Goal: Task Accomplishment & Management: Use online tool/utility

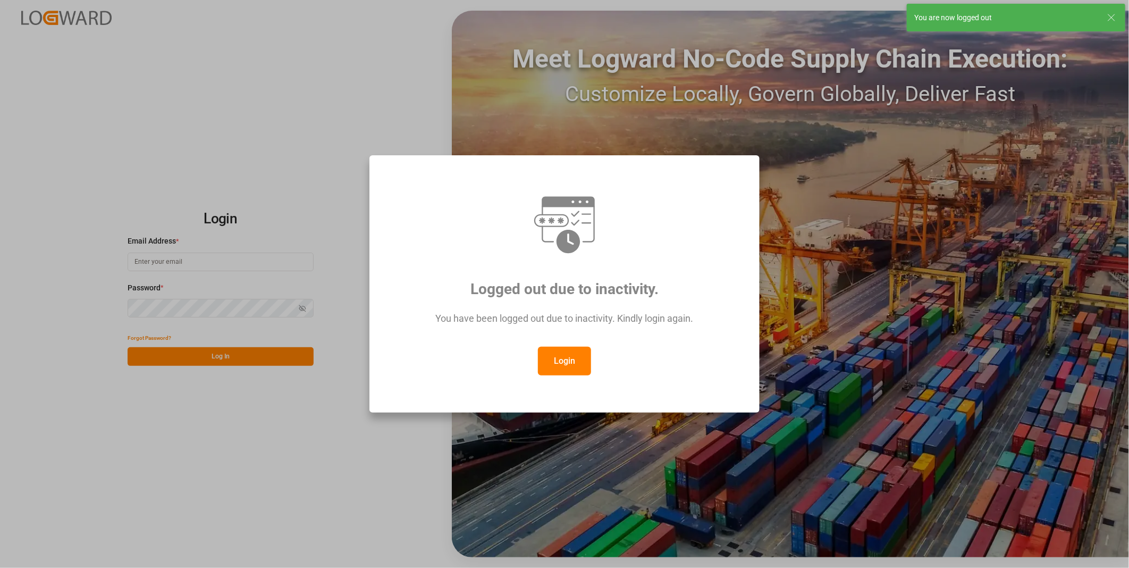
type input "[PERSON_NAME][EMAIL_ADDRESS][DOMAIN_NAME]"
click at [550, 123] on div "Logged out due to inactivity. You have been logged out due to inactivity. Kindl…" at bounding box center [564, 284] width 1129 height 568
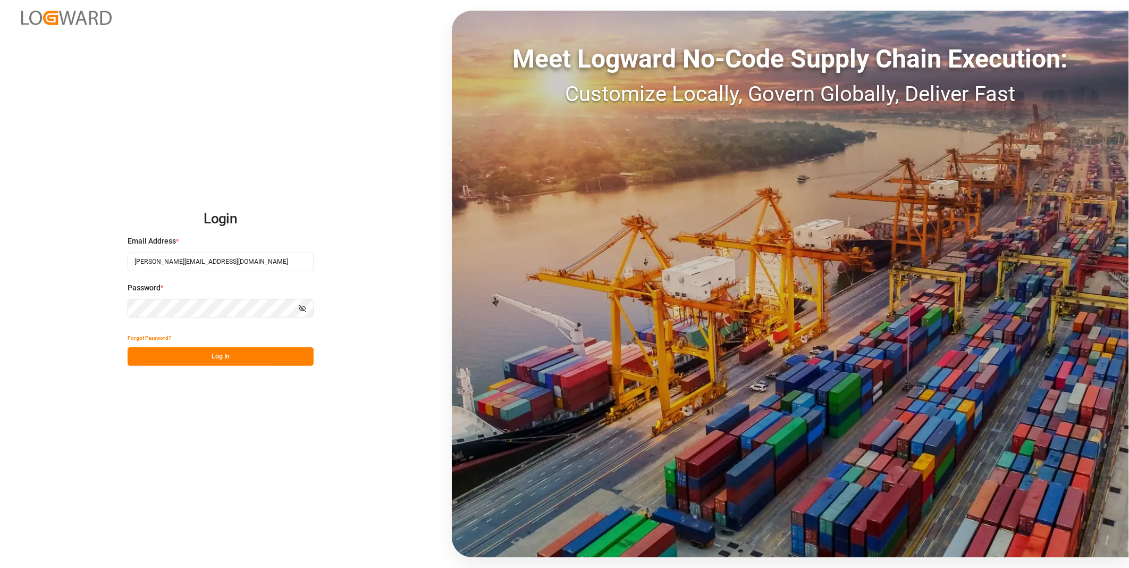
click at [226, 358] on button "Log In" at bounding box center [221, 356] width 186 height 19
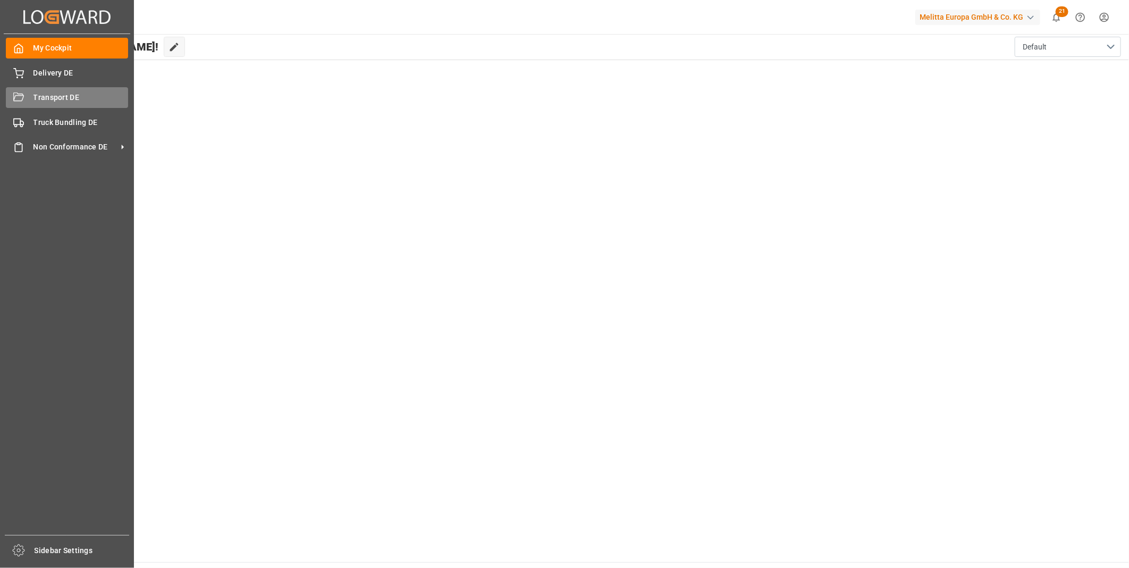
click at [24, 100] on div "Transport DE Transport DE" at bounding box center [67, 97] width 122 height 21
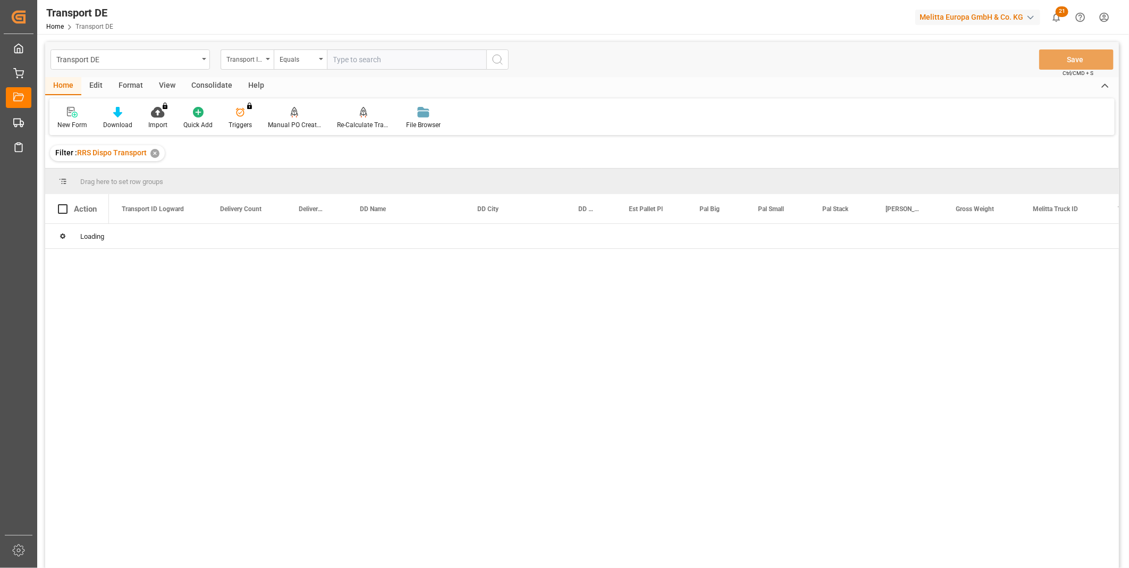
click at [200, 78] on div "Consolidate" at bounding box center [211, 86] width 57 height 18
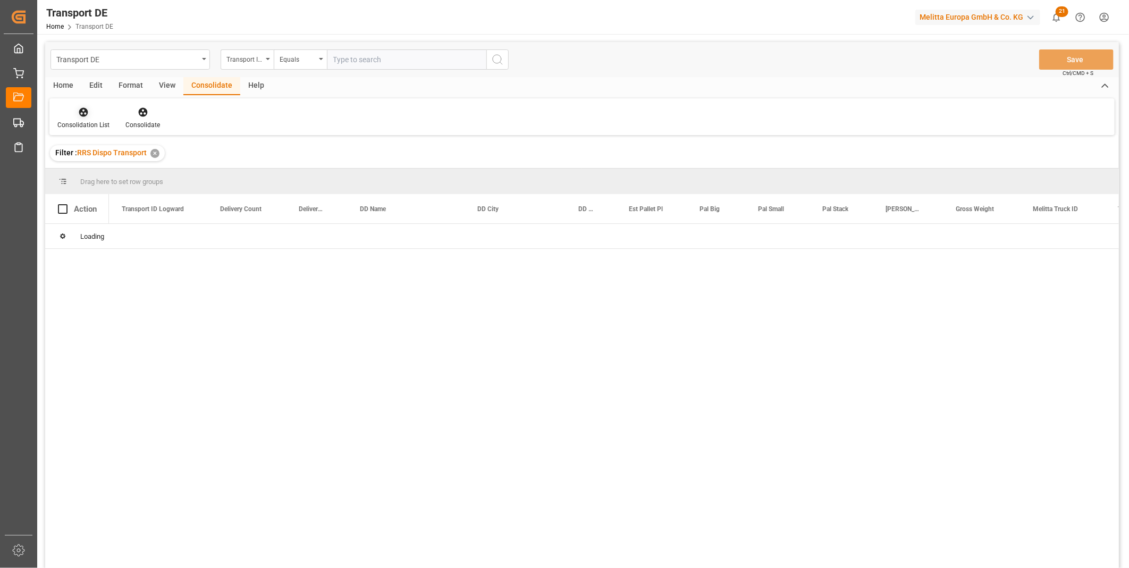
click at [66, 119] on div "Consolidation List" at bounding box center [83, 117] width 68 height 23
click at [184, 194] on div "Transport DE Transport ID Logward Equals Save Ctrl/CMD + S Home Edit Format Vie…" at bounding box center [582, 319] width 1074 height 554
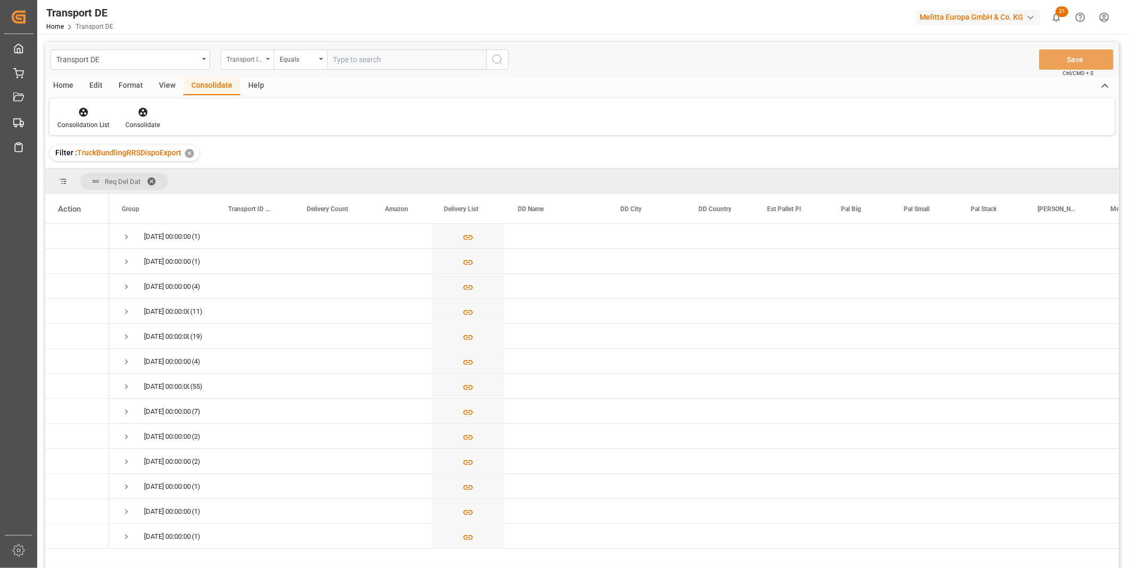
click at [251, 57] on div "Transport ID Logward" at bounding box center [244, 58] width 36 height 12
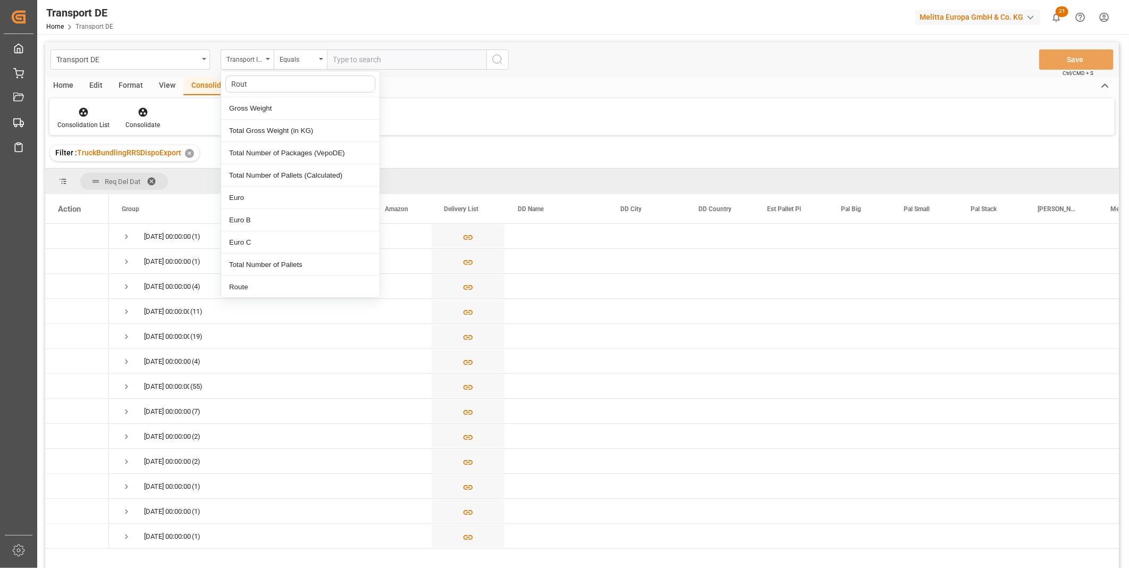
type input "Route"
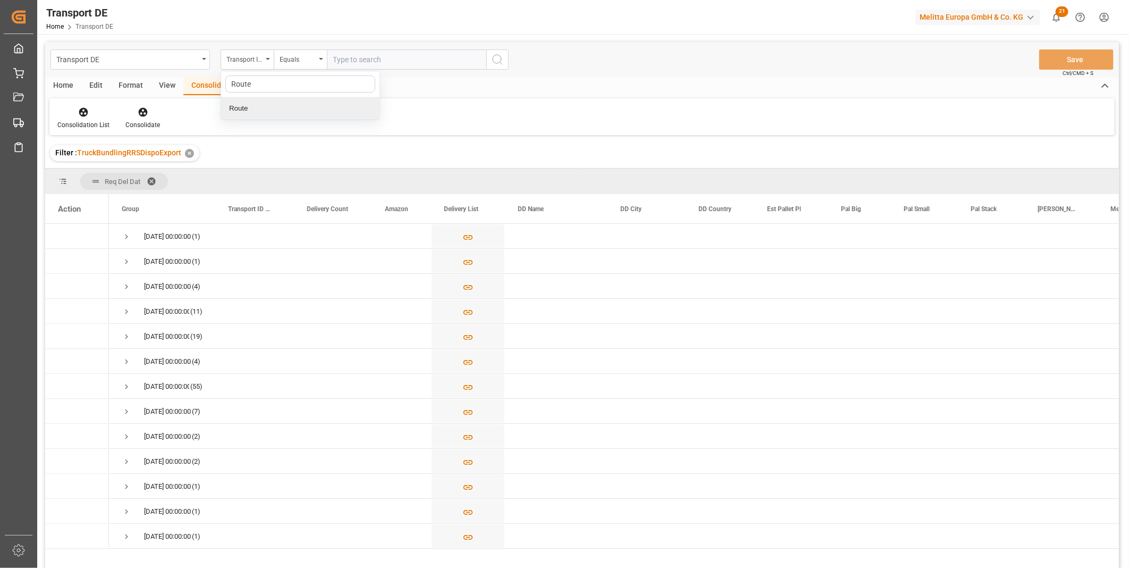
click at [254, 114] on div "Route" at bounding box center [300, 108] width 158 height 22
click at [306, 64] on div "Equals" at bounding box center [300, 59] width 53 height 20
click at [307, 179] on div "Starts with" at bounding box center [353, 175] width 158 height 22
type input "FR"
click at [491, 51] on button "search button" at bounding box center [497, 59] width 22 height 20
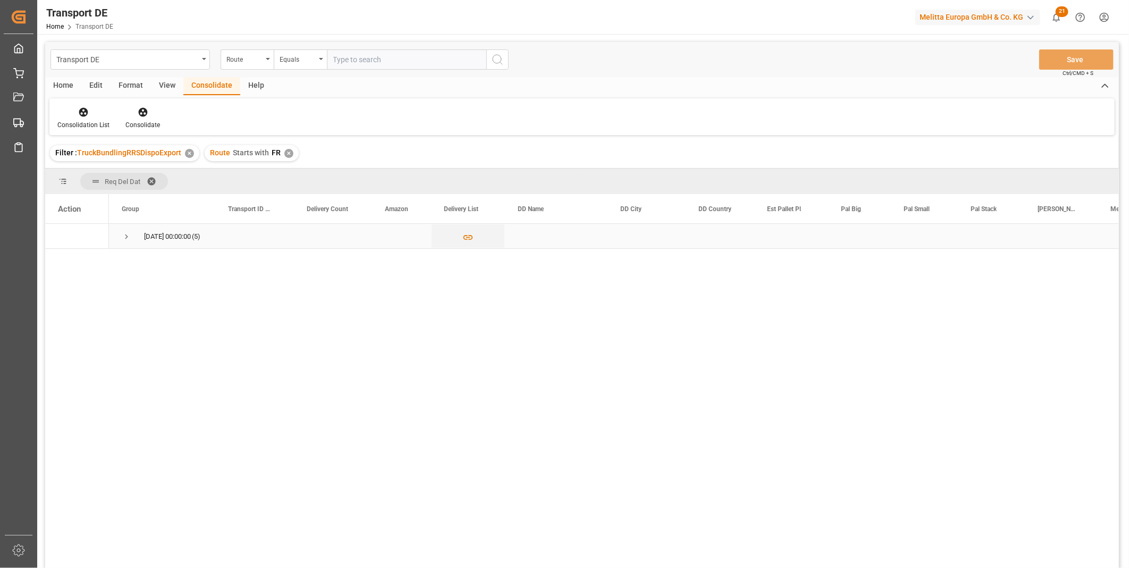
click at [118, 235] on div "[DATE] 00:00:00 (5)" at bounding box center [162, 236] width 106 height 24
click at [125, 232] on span "Press SPACE to select this row." at bounding box center [127, 237] width 10 height 10
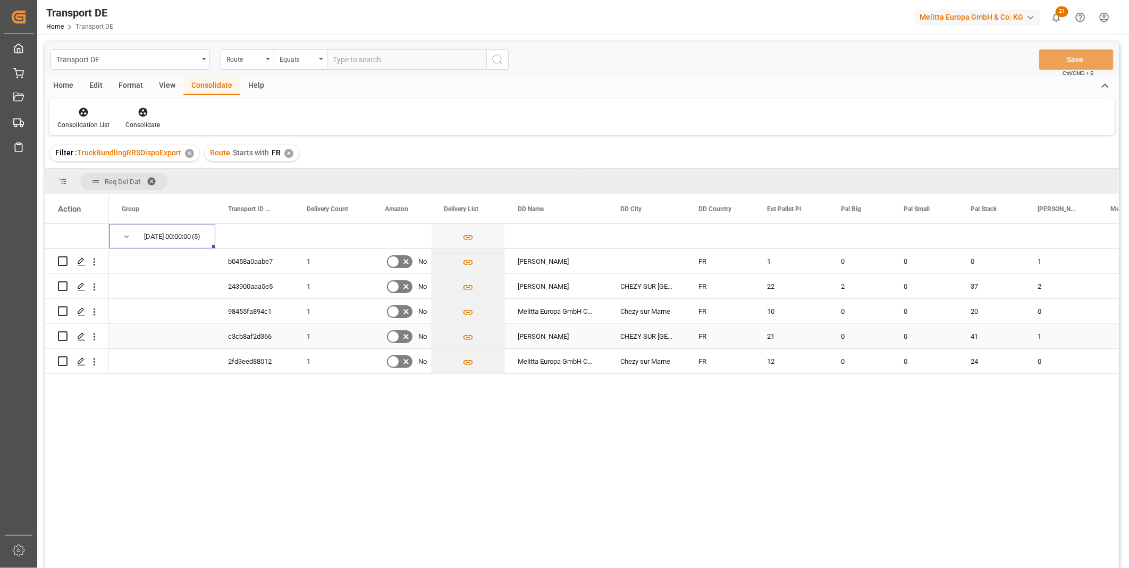
click at [63, 338] on input "Press Space to toggle row selection (unchecked)" at bounding box center [63, 336] width 10 height 10
checkbox input "true"
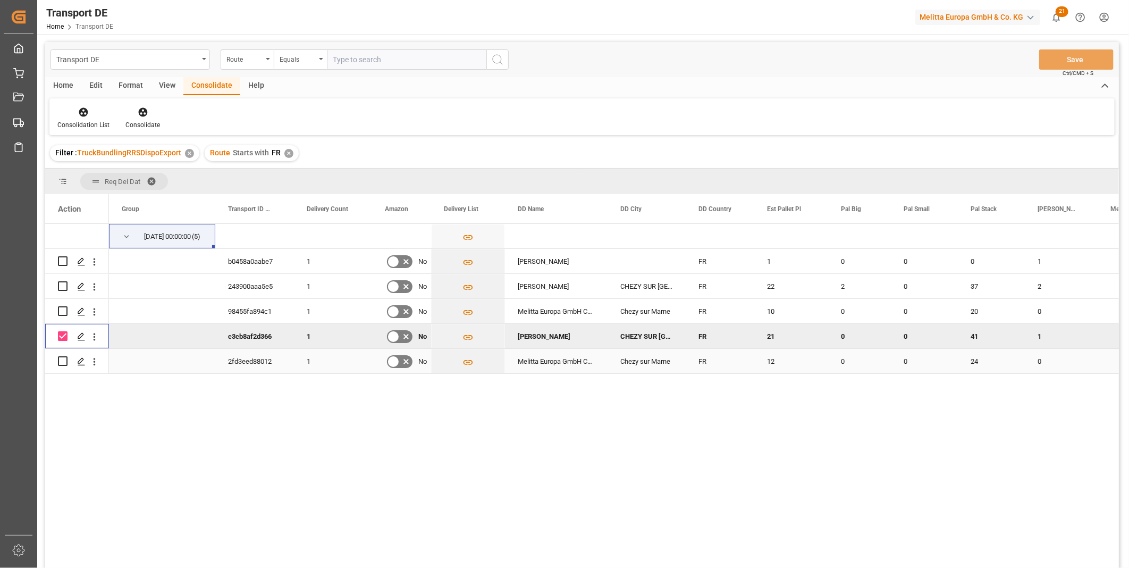
click at [65, 360] on input "Press Space to toggle row selection (unchecked)" at bounding box center [63, 361] width 10 height 10
checkbox input "true"
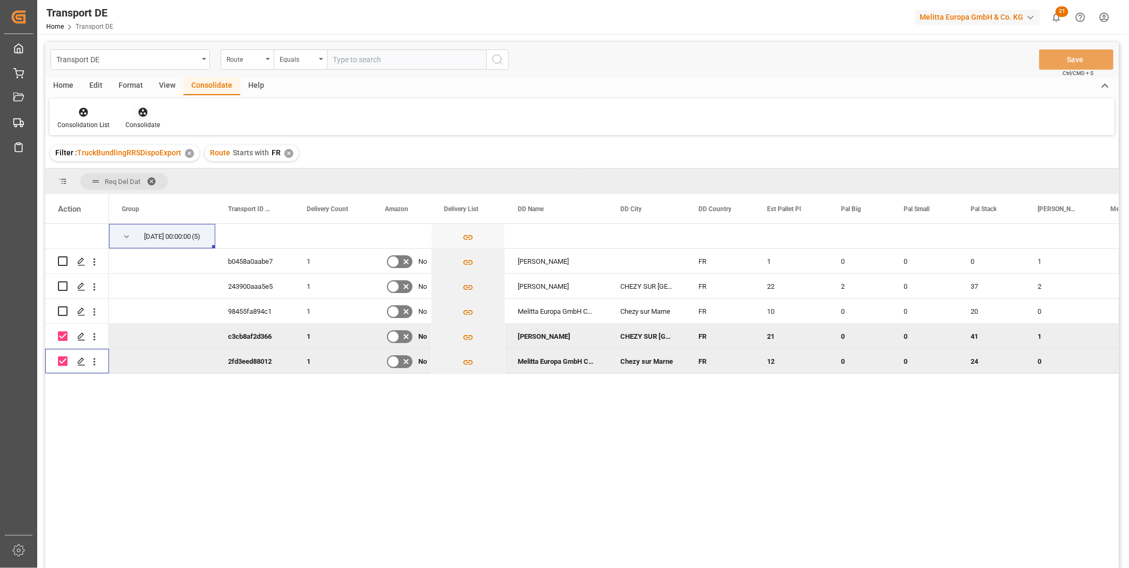
click at [147, 114] on div at bounding box center [142, 111] width 35 height 11
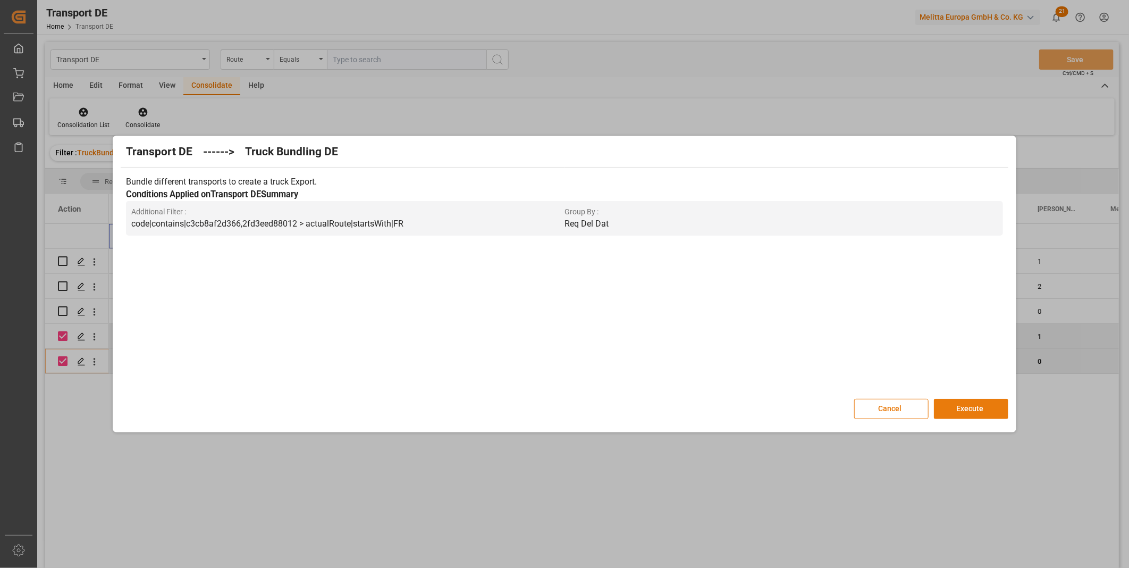
drag, startPoint x: 958, startPoint y: 416, endPoint x: 976, endPoint y: 407, distance: 20.2
click at [958, 417] on button "Execute" at bounding box center [971, 409] width 74 height 20
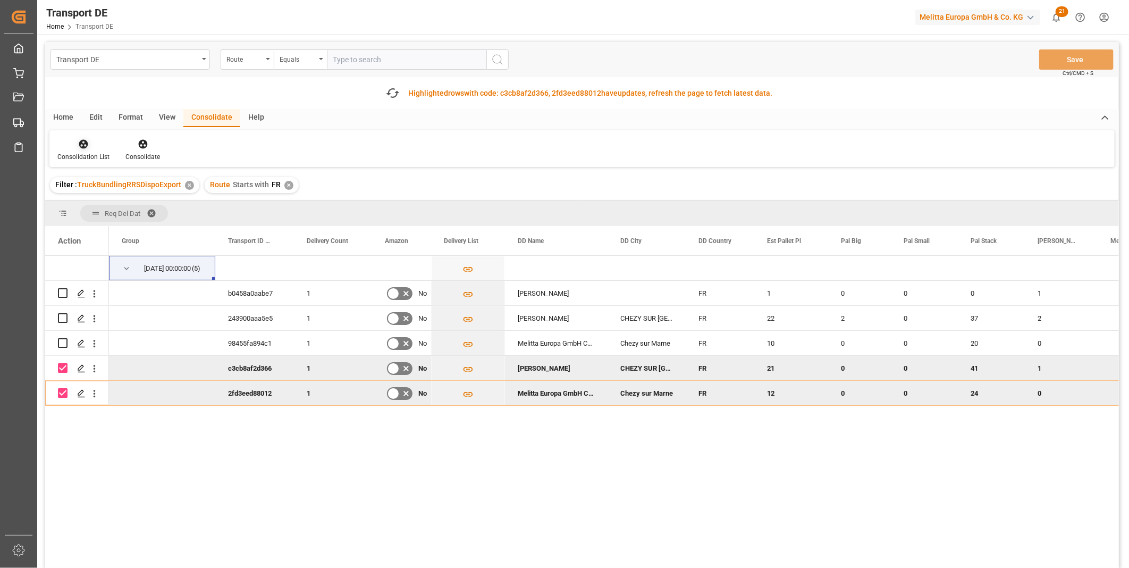
click at [83, 140] on icon at bounding box center [83, 144] width 9 height 9
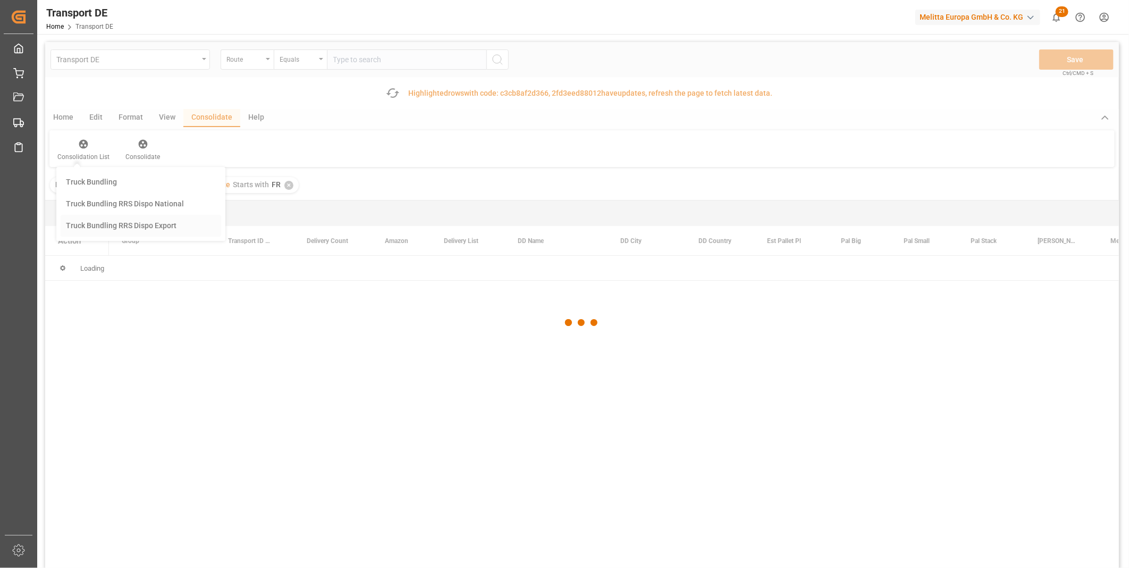
click at [120, 226] on div "Transport DE Route Equals Save Ctrl/CMD + S Fetch latest updates Highlighted ro…" at bounding box center [582, 335] width 1074 height 586
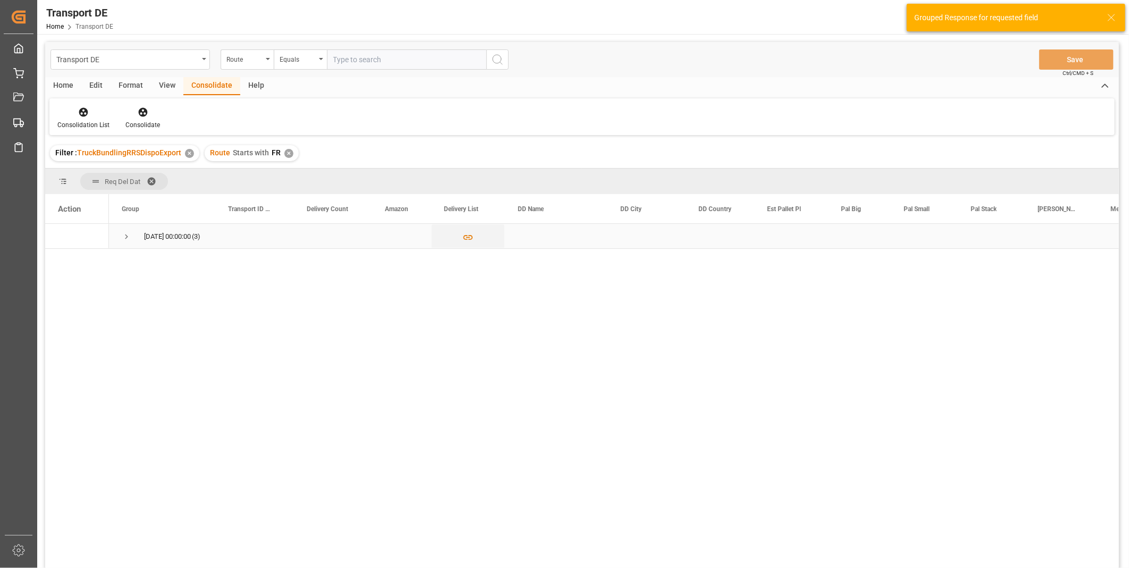
click at [123, 237] on span "Press SPACE to select this row." at bounding box center [127, 237] width 10 height 10
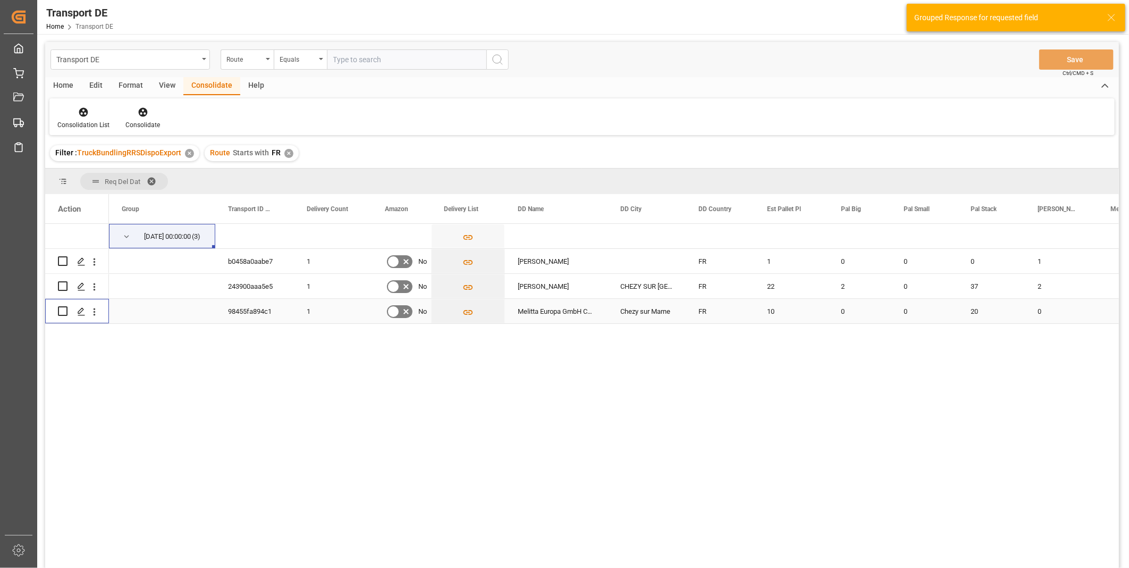
click at [62, 313] on input "Press Space to toggle row selection (unchecked)" at bounding box center [63, 311] width 10 height 10
checkbox input "true"
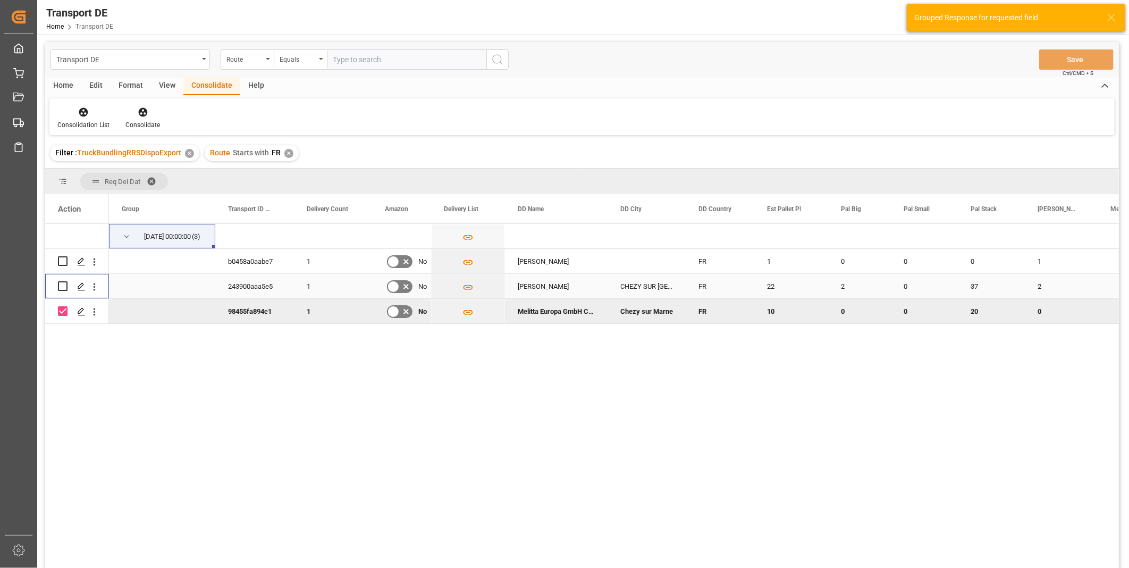
click at [62, 284] on input "Press Space to toggle row selection (unchecked)" at bounding box center [63, 286] width 10 height 10
checkbox input "true"
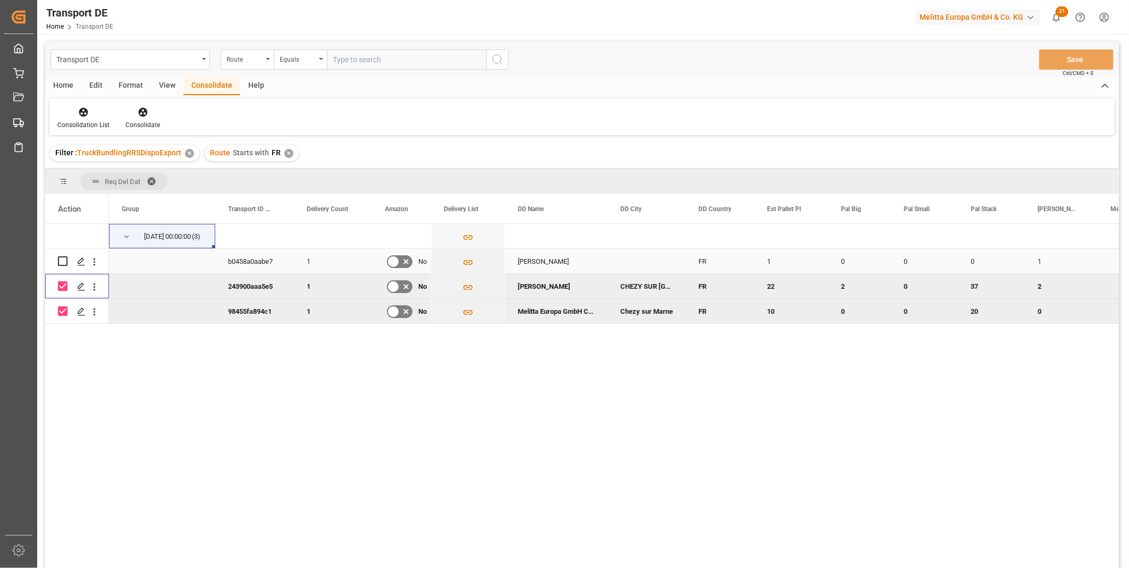
click at [63, 259] on input "Press Space to toggle row selection (unchecked)" at bounding box center [63, 261] width 10 height 10
checkbox input "true"
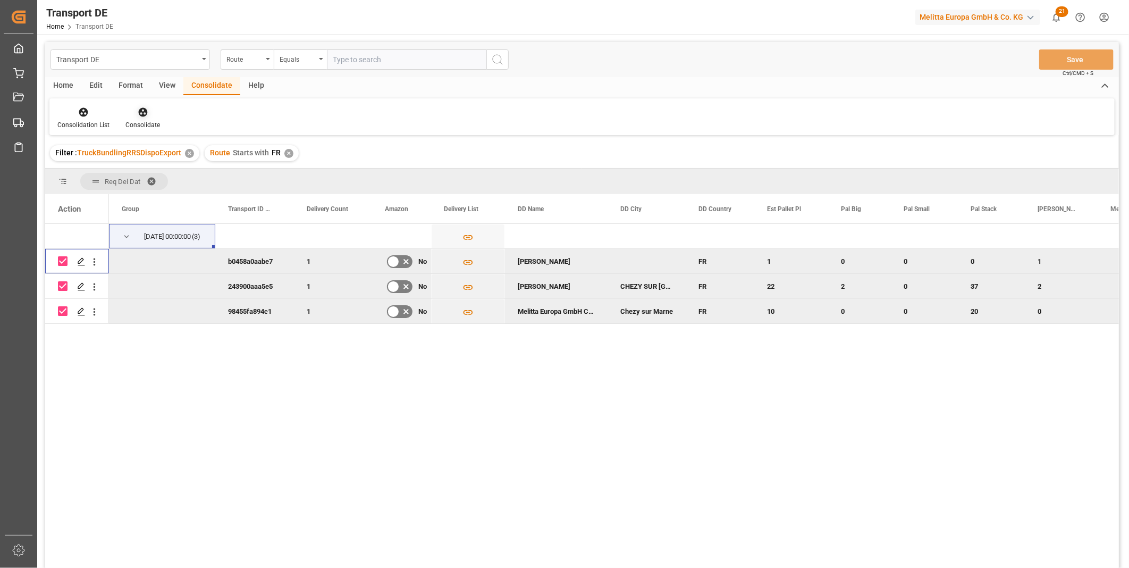
click at [148, 112] on div at bounding box center [142, 111] width 35 height 11
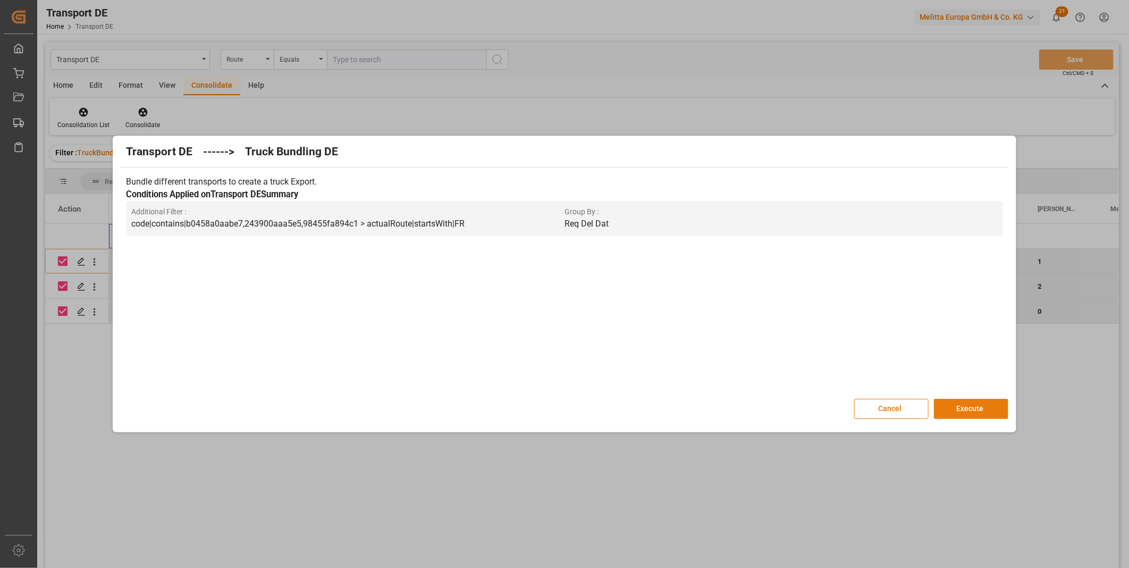
click at [971, 402] on button "Execute" at bounding box center [971, 409] width 74 height 20
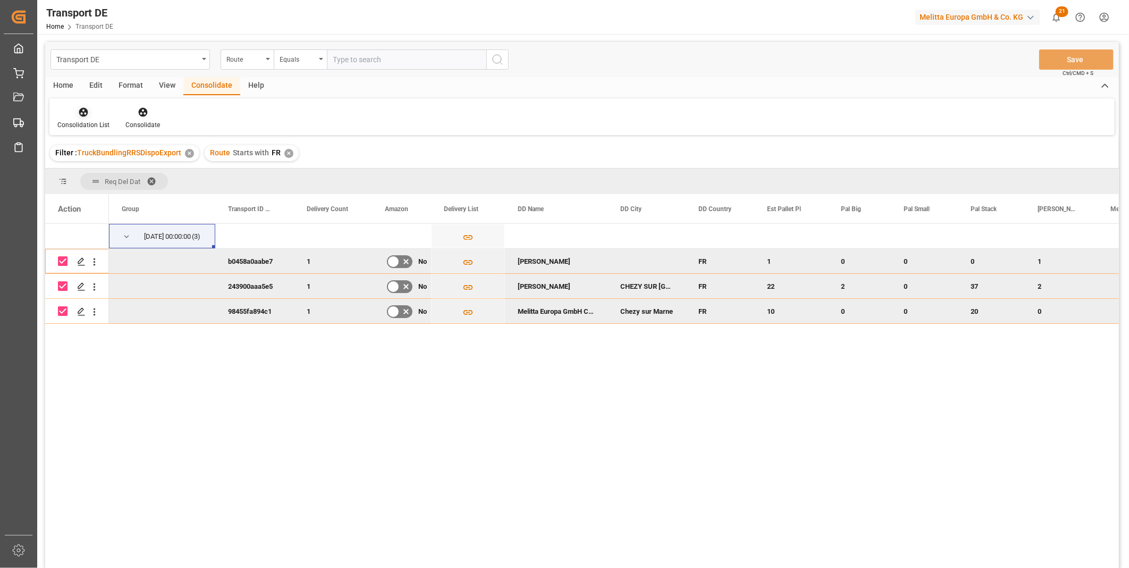
click at [88, 123] on div "Consolidation List" at bounding box center [83, 125] width 52 height 10
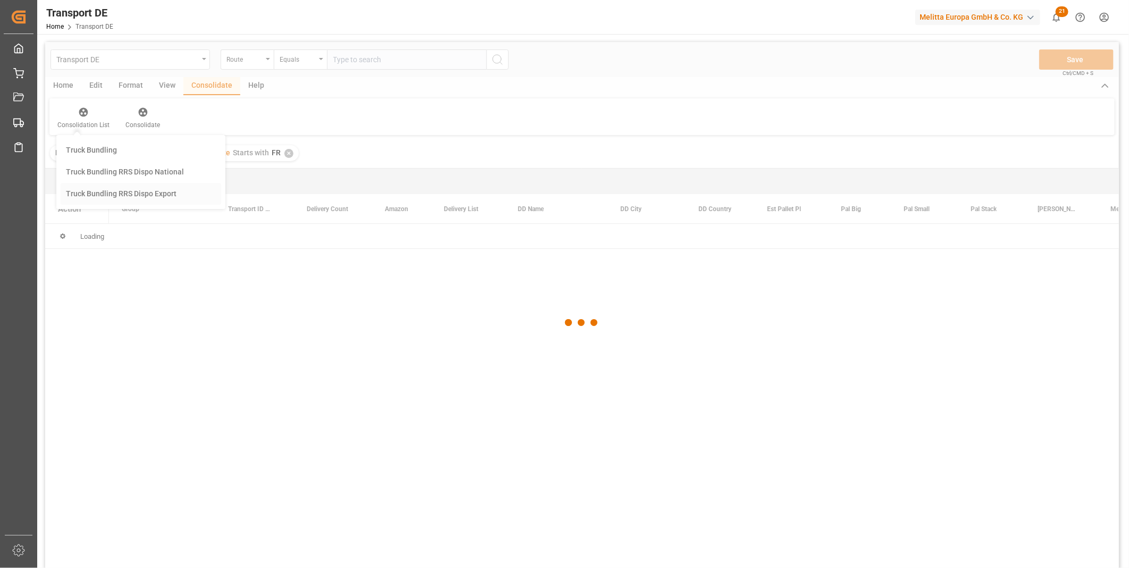
click at [142, 194] on div "Transport DE Route Equals Save Ctrl/CMD + S Home Edit Format View Consolidate H…" at bounding box center [582, 319] width 1074 height 554
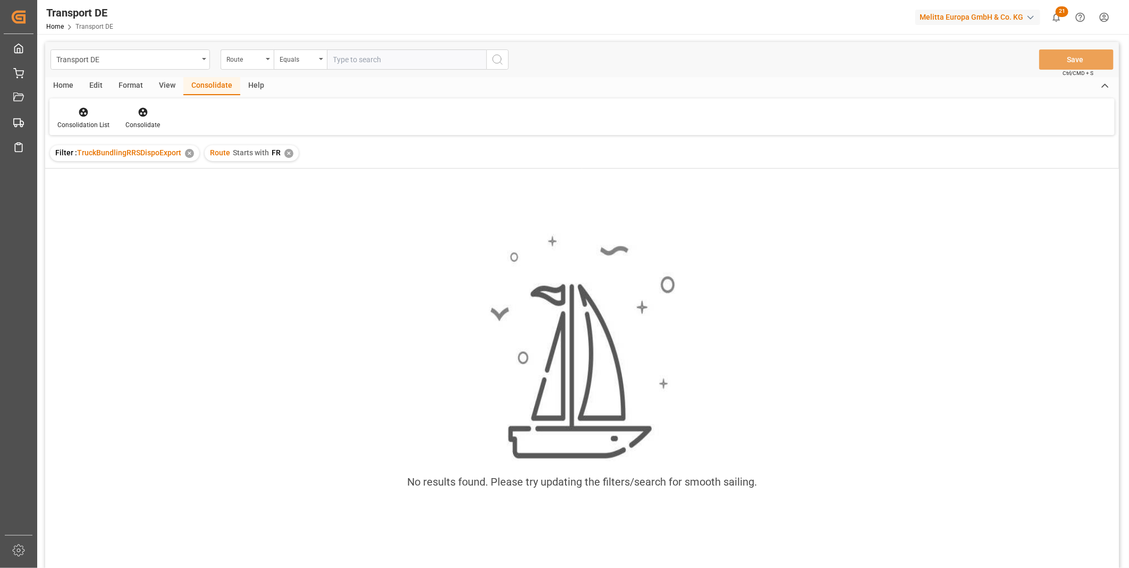
click at [290, 157] on div "Route Starts with FR ✕" at bounding box center [252, 153] width 94 height 16
click at [290, 156] on div "✕" at bounding box center [288, 153] width 9 height 9
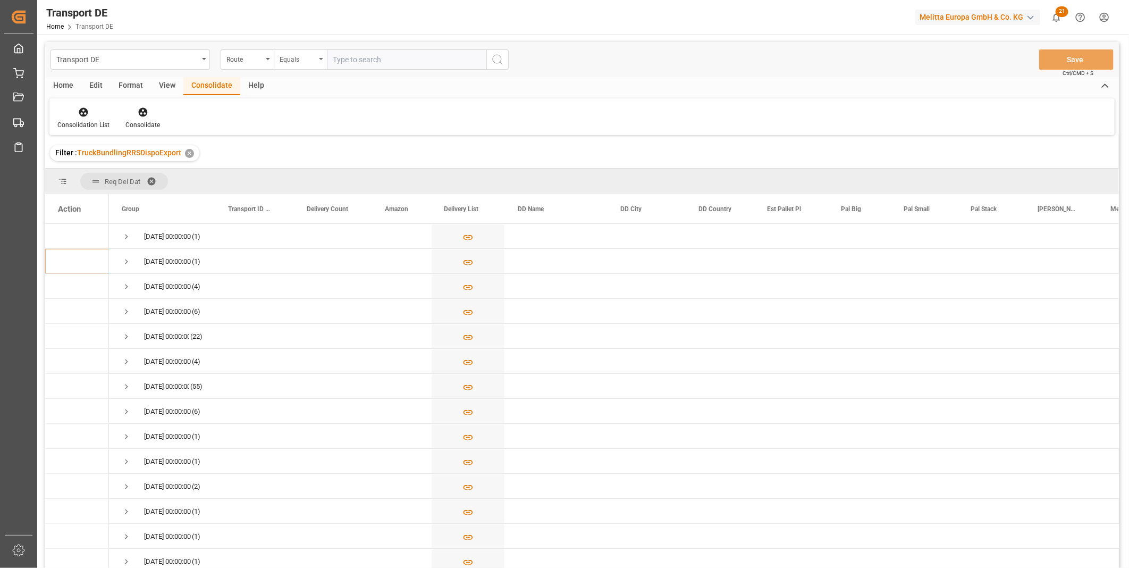
click at [290, 61] on div "Equals" at bounding box center [298, 58] width 36 height 12
click at [301, 171] on div "Starts with" at bounding box center [353, 175] width 158 height 22
type input "SE"
click at [497, 56] on icon "search button" at bounding box center [497, 59] width 13 height 13
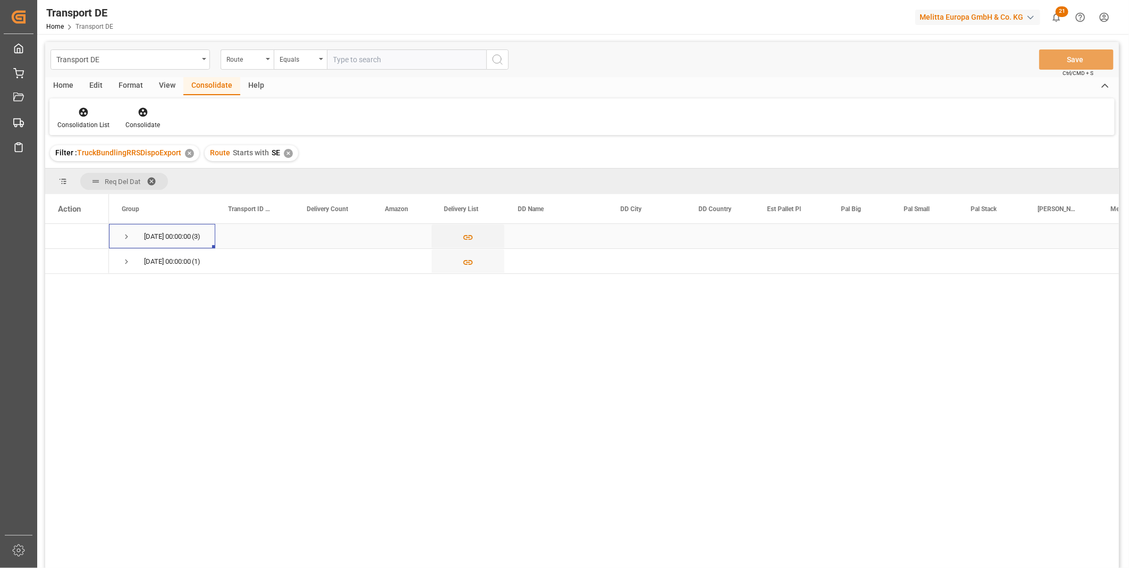
click at [118, 233] on div "[DATE] 00:00:00 (3)" at bounding box center [162, 236] width 106 height 24
click at [122, 266] on span "Press SPACE to select this row." at bounding box center [127, 261] width 10 height 24
click at [122, 232] on span "Press SPACE to select this row." at bounding box center [127, 237] width 10 height 10
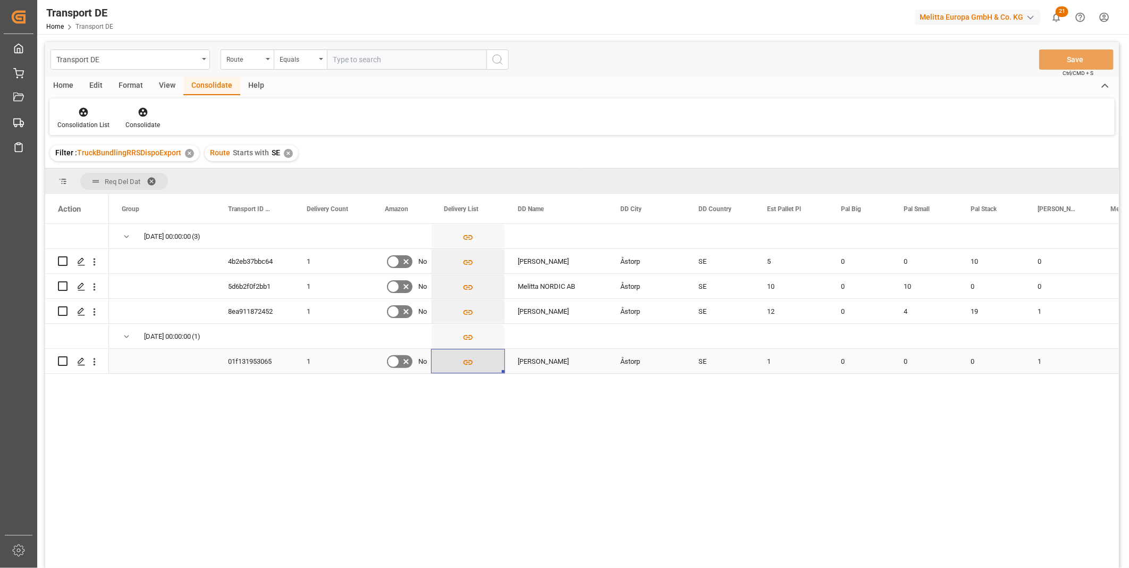
click at [464, 358] on icon "Press SPACE to select this row." at bounding box center [468, 362] width 11 height 11
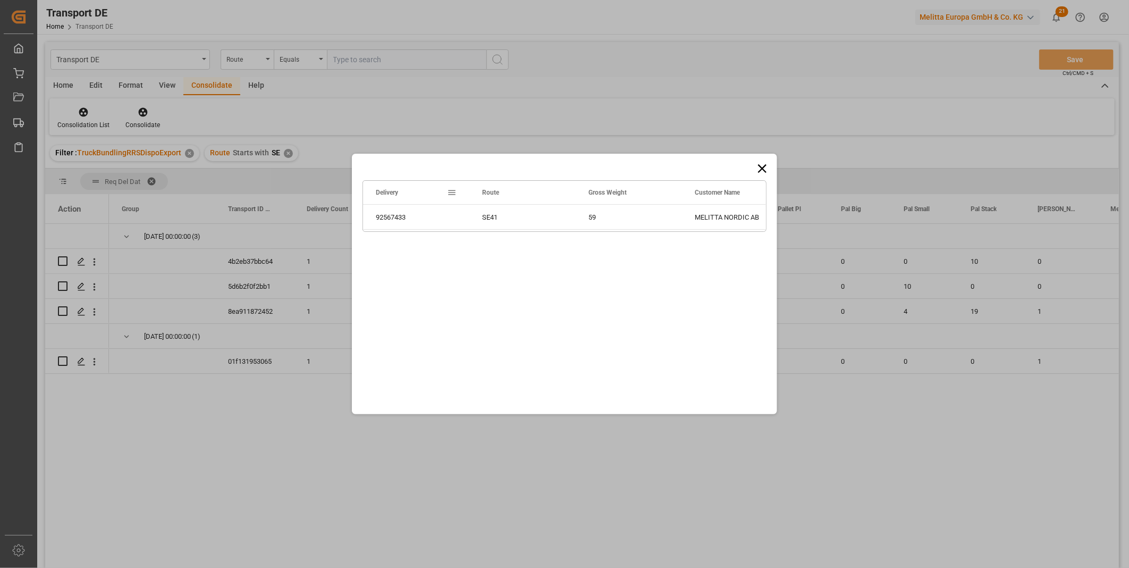
click at [765, 157] on div "Drag here to set row groups Drag here to set column labels Delivery Route Gross…" at bounding box center [564, 284] width 425 height 261
click at [757, 165] on icon at bounding box center [762, 168] width 15 height 15
